Goal: Task Accomplishment & Management: Complete application form

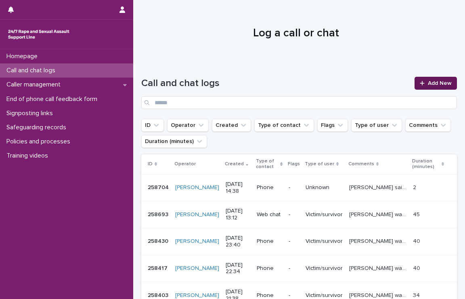
click at [430, 81] on span "Add New" at bounding box center [440, 83] width 24 height 6
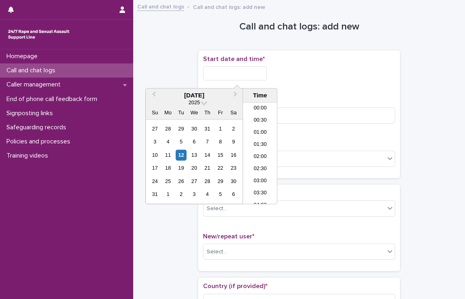
scroll to position [319, 0]
click at [250, 71] on input "text" at bounding box center [235, 73] width 64 height 14
click at [254, 136] on li "14:30" at bounding box center [260, 141] width 34 height 12
click at [254, 70] on input "**********" at bounding box center [235, 73] width 64 height 14
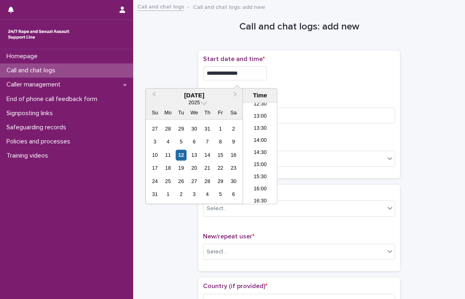
type input "**********"
click at [284, 94] on div "**********" at bounding box center [299, 114] width 192 height 118
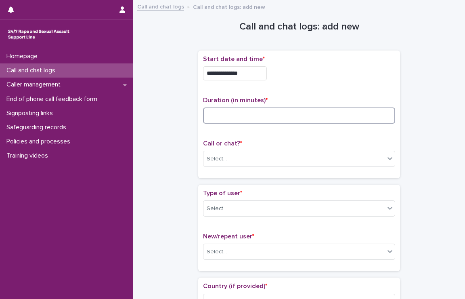
click at [274, 111] on input at bounding box center [299, 115] width 192 height 16
type input "**"
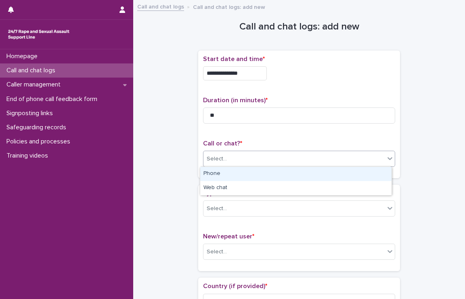
click at [274, 158] on div "Select..." at bounding box center [293, 158] width 181 height 13
click at [266, 171] on div "Phone" at bounding box center [295, 174] width 191 height 14
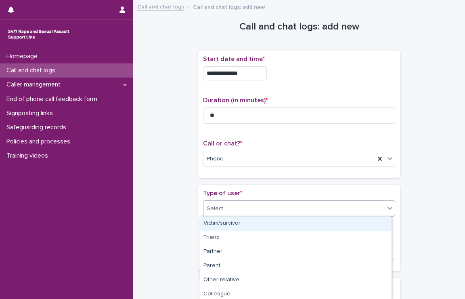
click at [259, 208] on div "Select..." at bounding box center [293, 208] width 181 height 13
click at [247, 227] on div "Victim/survivor" at bounding box center [295, 223] width 191 height 14
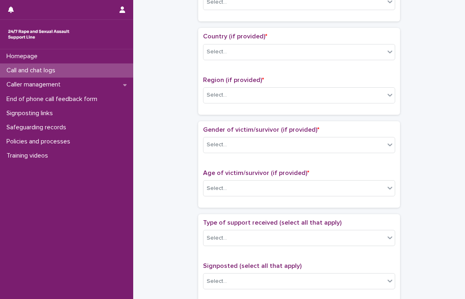
scroll to position [195, 0]
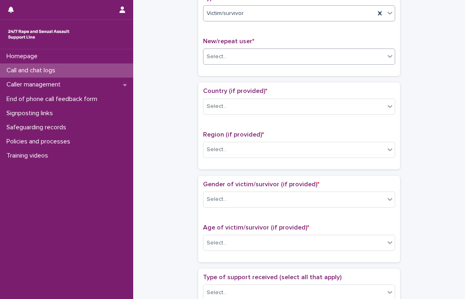
click at [244, 56] on div "Select..." at bounding box center [293, 56] width 181 height 13
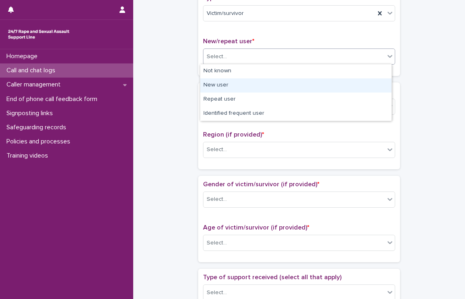
click at [231, 87] on div "New user" at bounding box center [295, 85] width 191 height 14
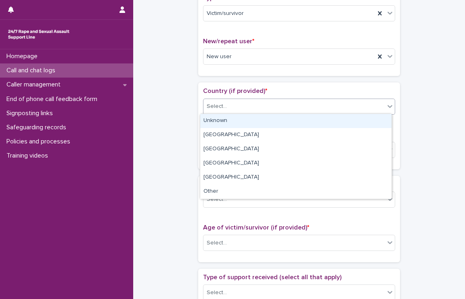
click at [231, 108] on div "Select..." at bounding box center [293, 106] width 181 height 13
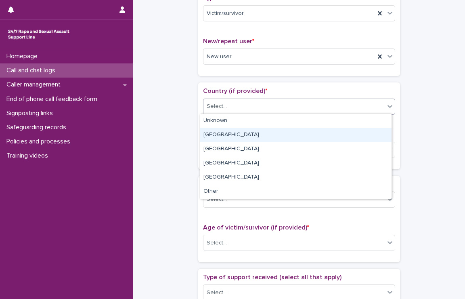
click at [225, 136] on div "[GEOGRAPHIC_DATA]" at bounding box center [295, 135] width 191 height 14
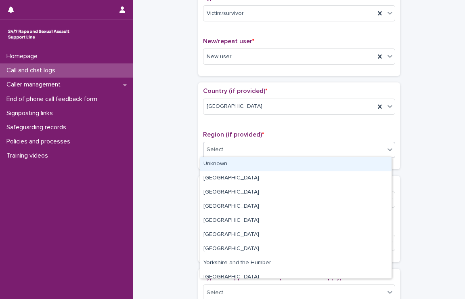
click at [230, 151] on div "Select..." at bounding box center [293, 149] width 181 height 13
click at [282, 142] on div "Select..." at bounding box center [299, 150] width 192 height 16
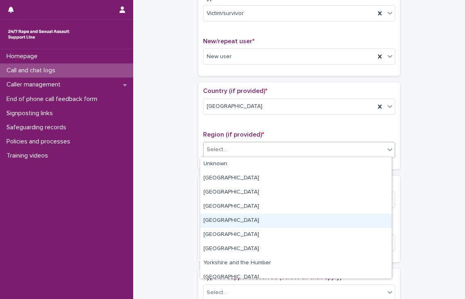
click at [263, 225] on div "[GEOGRAPHIC_DATA]" at bounding box center [295, 220] width 191 height 14
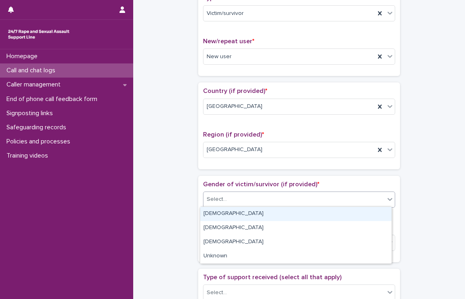
click at [274, 198] on div "Select..." at bounding box center [293, 198] width 181 height 13
click at [250, 218] on div "[DEMOGRAPHIC_DATA]" at bounding box center [295, 214] width 191 height 14
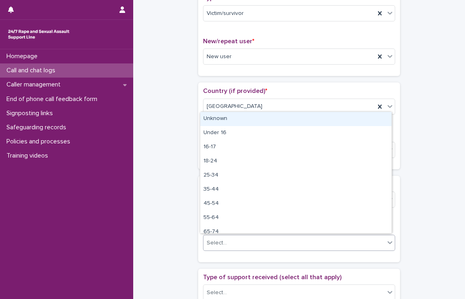
click at [247, 240] on div "Select..." at bounding box center [293, 242] width 181 height 13
click at [252, 120] on div "Unknown" at bounding box center [295, 119] width 191 height 14
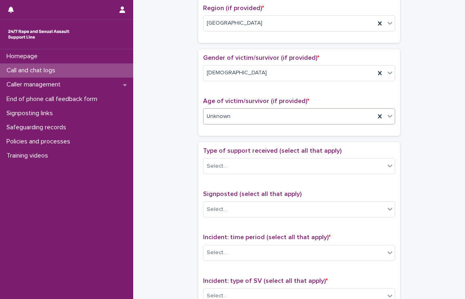
scroll to position [352, 0]
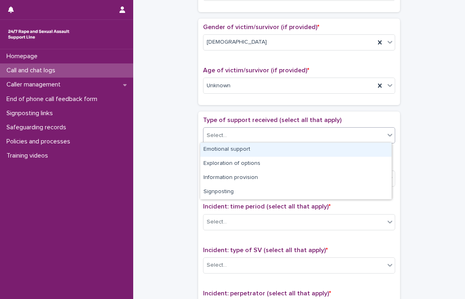
click at [261, 134] on div "Select..." at bounding box center [293, 135] width 181 height 13
click at [254, 150] on div "Emotional support" at bounding box center [295, 149] width 191 height 14
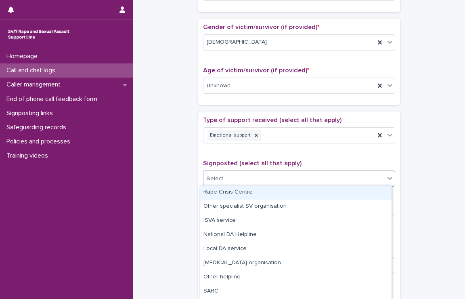
click at [252, 180] on div "Select..." at bounding box center [293, 178] width 181 height 13
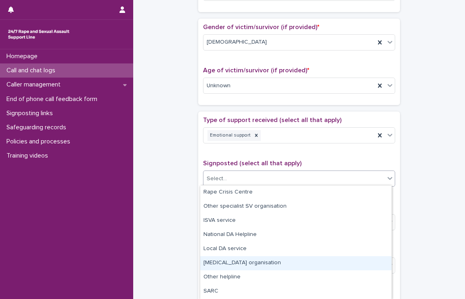
click at [249, 266] on div "[MEDICAL_DATA] organisation" at bounding box center [295, 263] width 191 height 14
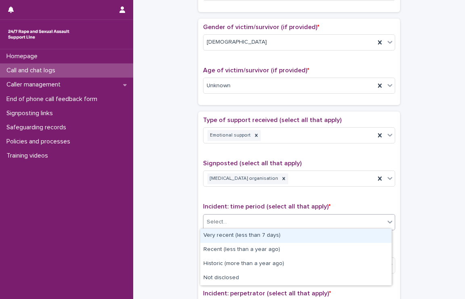
click at [255, 221] on div "Select..." at bounding box center [293, 221] width 181 height 13
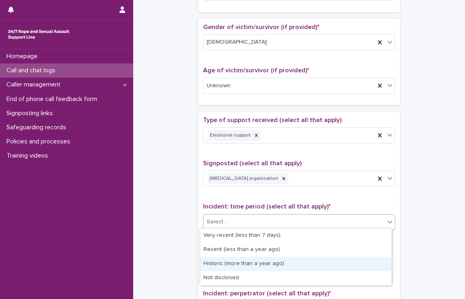
click at [239, 259] on div "Historic (more than a year ago)" at bounding box center [295, 264] width 191 height 14
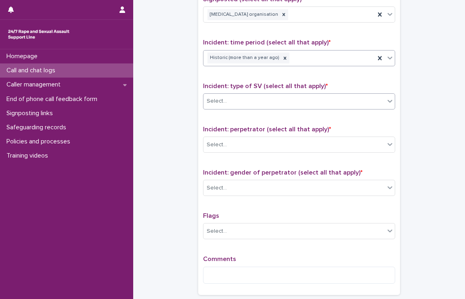
scroll to position [516, 0]
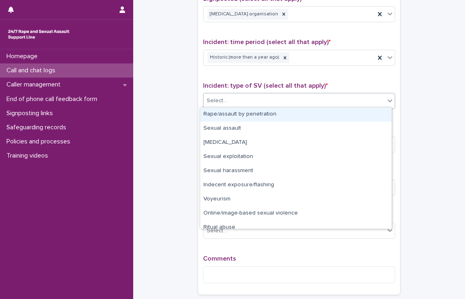
click at [249, 96] on div "Select..." at bounding box center [293, 100] width 181 height 13
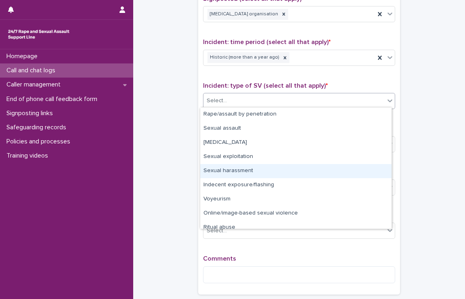
click at [245, 175] on div "Sexual harassment" at bounding box center [295, 171] width 191 height 14
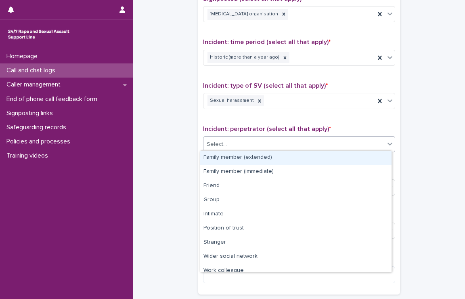
click at [253, 138] on div "Select..." at bounding box center [293, 144] width 181 height 13
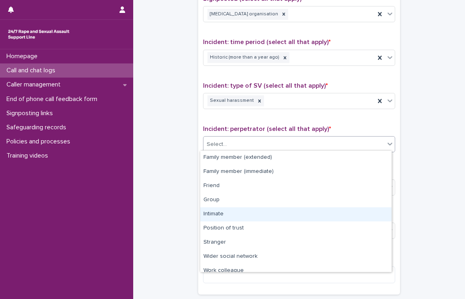
scroll to position [34, 0]
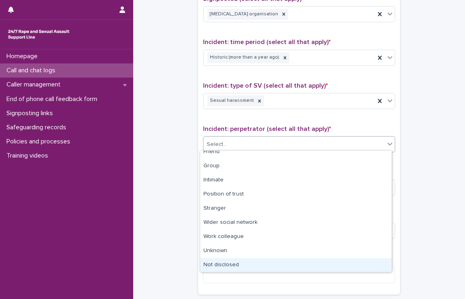
click at [224, 261] on div "Not disclosed" at bounding box center [295, 265] width 191 height 14
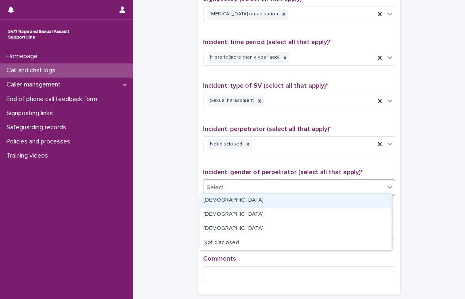
click at [242, 188] on div "Select..." at bounding box center [293, 187] width 181 height 13
click at [229, 198] on div "[DEMOGRAPHIC_DATA]" at bounding box center [295, 200] width 191 height 14
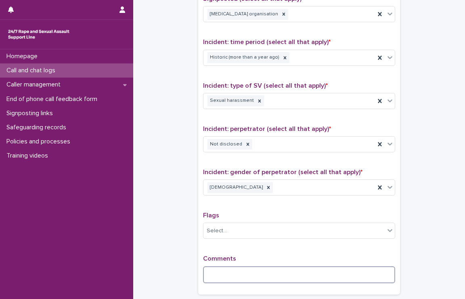
click at [227, 266] on textarea at bounding box center [299, 274] width 192 height 17
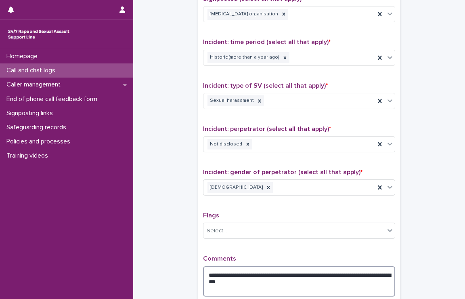
scroll to position [605, 0]
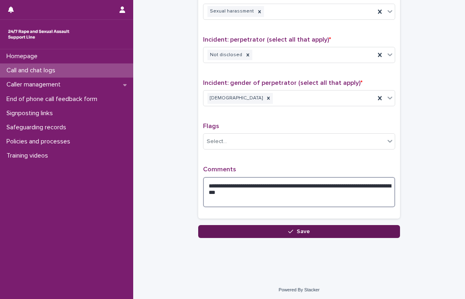
type textarea "**********"
click at [253, 233] on button "Save" at bounding box center [299, 231] width 202 height 13
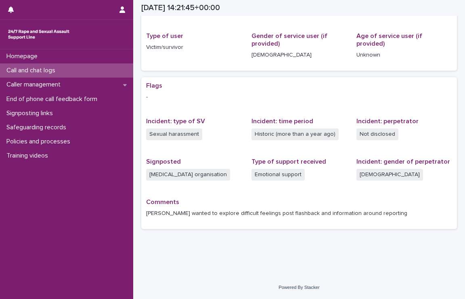
scroll to position [98, 0]
click at [56, 104] on div "End of phone call feedback form" at bounding box center [66, 99] width 133 height 14
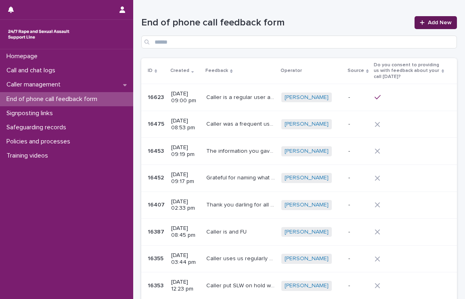
click at [420, 24] on icon at bounding box center [422, 23] width 5 height 6
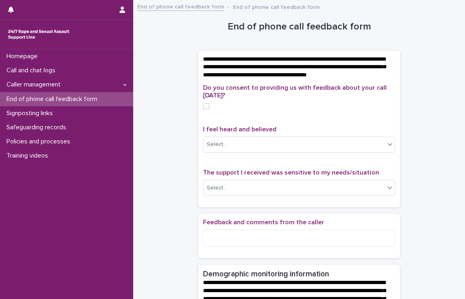
click at [203, 110] on div "Do you consent to providing us with feedback about your call [DATE]?" at bounding box center [299, 99] width 192 height 31
click at [203, 109] on span at bounding box center [206, 106] width 6 height 6
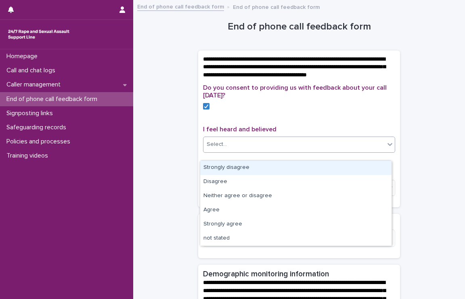
click at [228, 151] on div "Select..." at bounding box center [293, 144] width 181 height 13
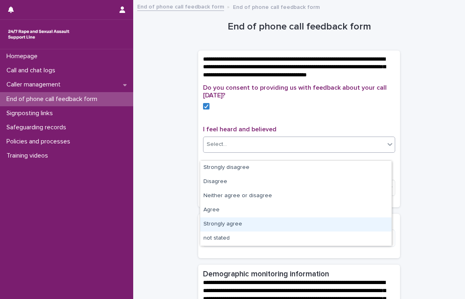
click at [230, 223] on div "Strongly agree" at bounding box center [295, 224] width 191 height 14
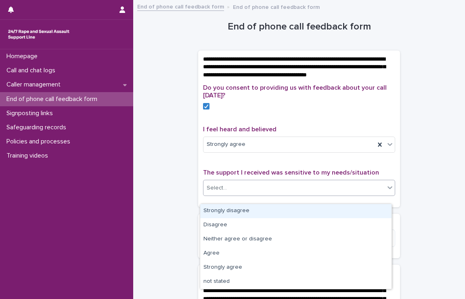
click at [247, 194] on div "Select..." at bounding box center [293, 187] width 181 height 13
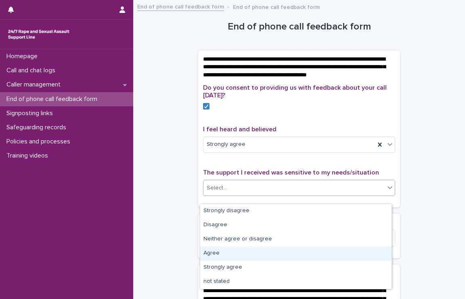
click at [231, 249] on div "Agree" at bounding box center [295, 253] width 191 height 14
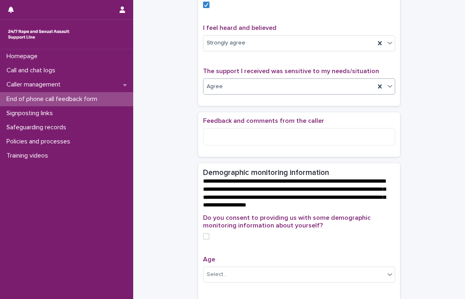
scroll to position [102, 0]
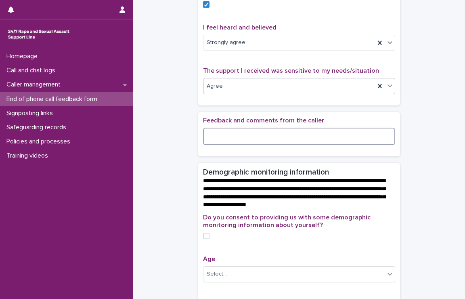
click at [271, 145] on textarea at bounding box center [299, 135] width 192 height 17
type textarea "*"
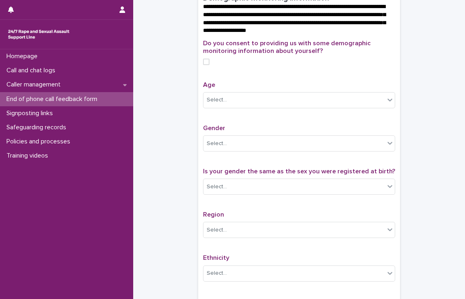
scroll to position [283, 0]
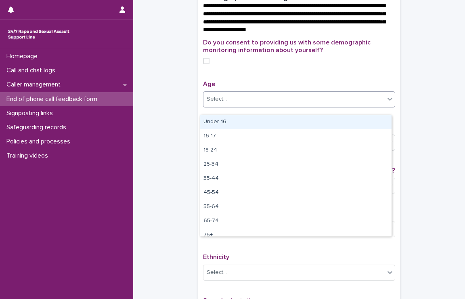
click at [284, 100] on div "Select..." at bounding box center [293, 98] width 181 height 13
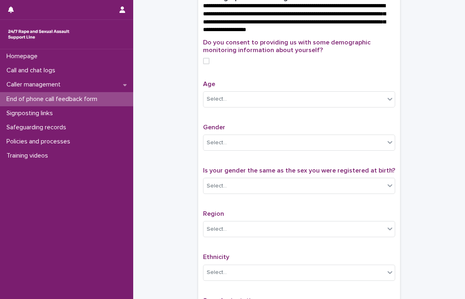
click at [288, 70] on div "Do you consent to providing us with some demographic monitoring information abo…" at bounding box center [299, 54] width 192 height 31
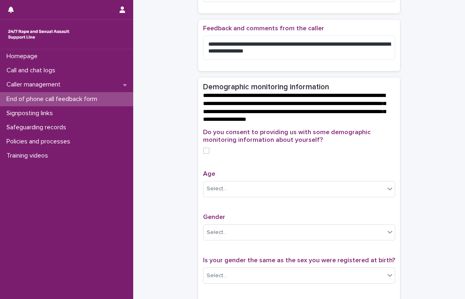
scroll to position [193, 0]
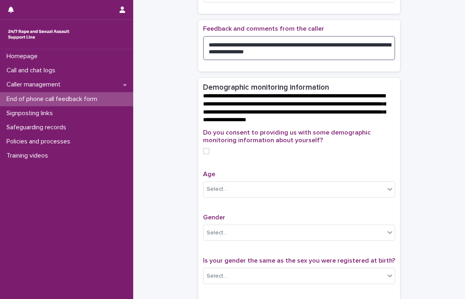
click at [296, 60] on textarea "**********" at bounding box center [299, 48] width 192 height 24
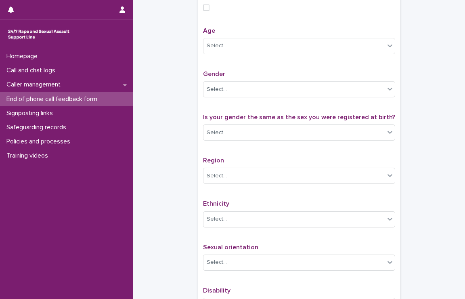
scroll to position [458, 0]
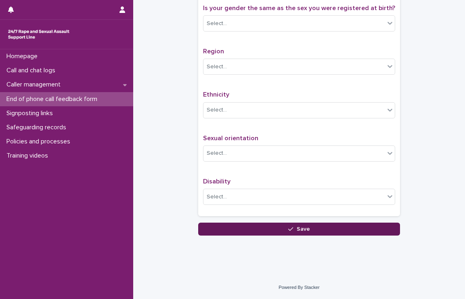
type textarea "**********"
click at [313, 227] on button "Save" at bounding box center [299, 228] width 202 height 13
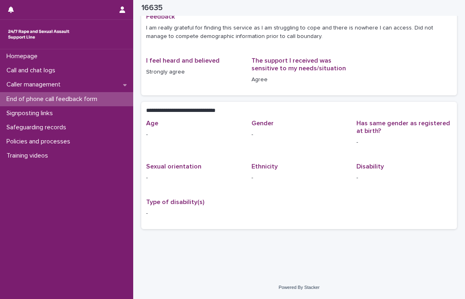
scroll to position [82, 0]
